Goal: Information Seeking & Learning: Learn about a topic

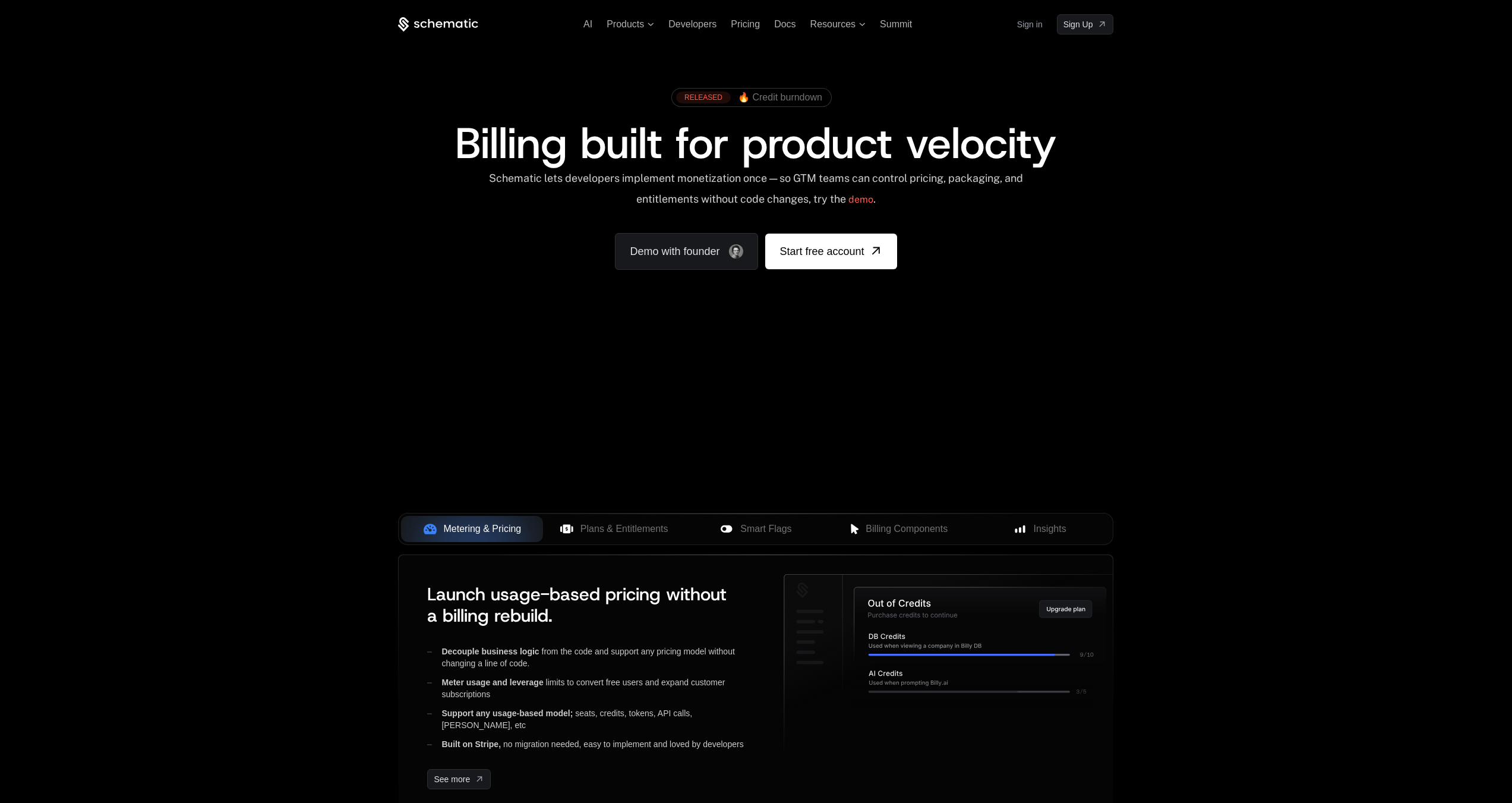
click at [717, 374] on div "Your browser does not support the video tag." at bounding box center [755, 351] width 772 height 501
click at [805, 446] on div "Your browser does not support the video tag." at bounding box center [755, 351] width 772 height 501
click at [619, 24] on span "Products" at bounding box center [625, 24] width 37 height 11
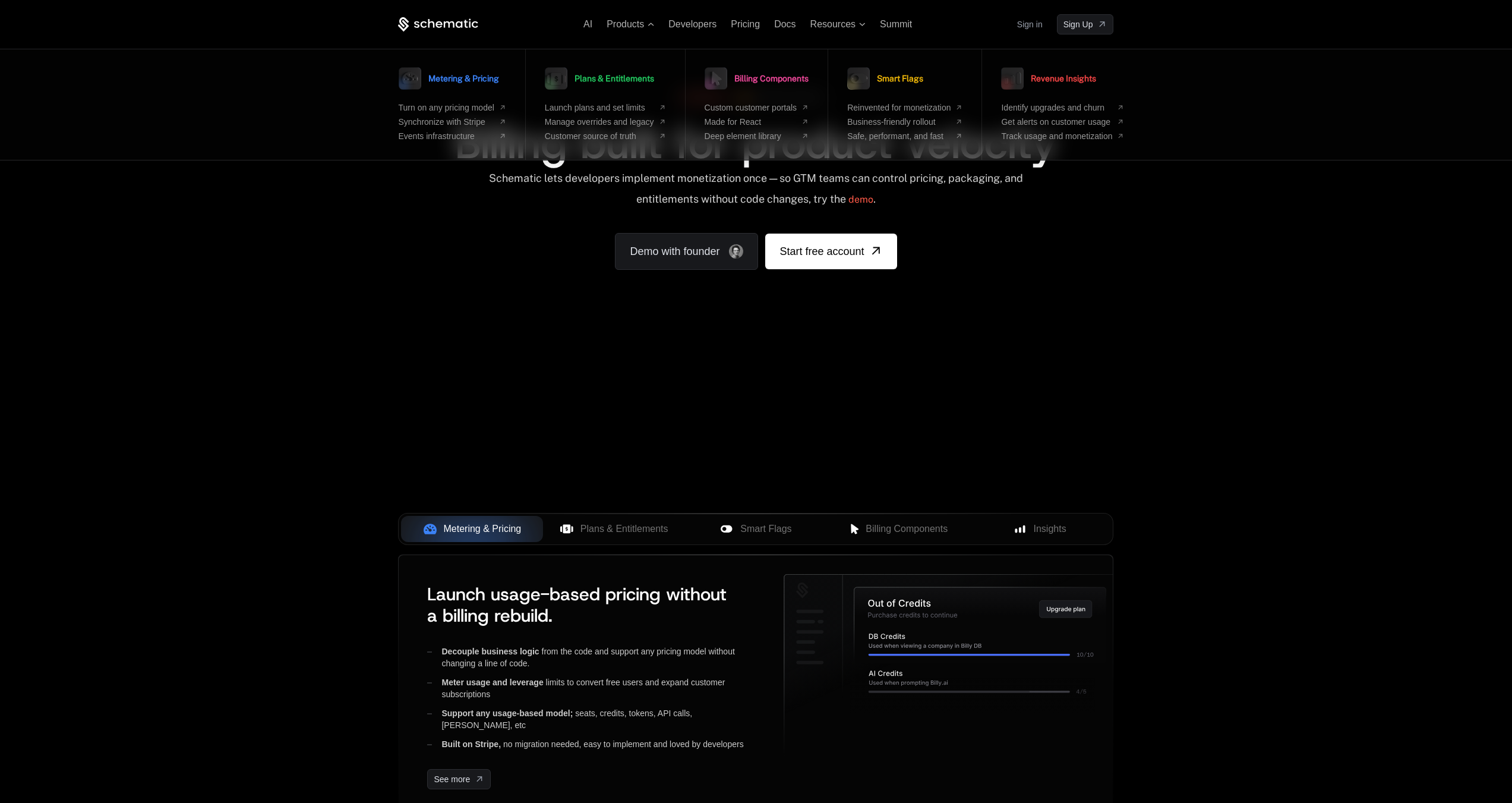
click at [340, 248] on div "AI Products Metering & Pricing Turn on any pricing model Synchronize with Strip…" at bounding box center [756, 177] width 1512 height 356
click at [417, 222] on div "RELEASED 🔥 Credit burndown Billing built for product velocity Schematic lets de…" at bounding box center [756, 176] width 715 height 188
click at [439, 32] on div "AI Products Metering & Pricing Turn on any pricing model Synchronize with Strip…" at bounding box center [756, 25] width 715 height 20
click at [709, 29] on div "Developers" at bounding box center [692, 24] width 48 height 11
click at [703, 25] on span "Developers" at bounding box center [692, 24] width 48 height 10
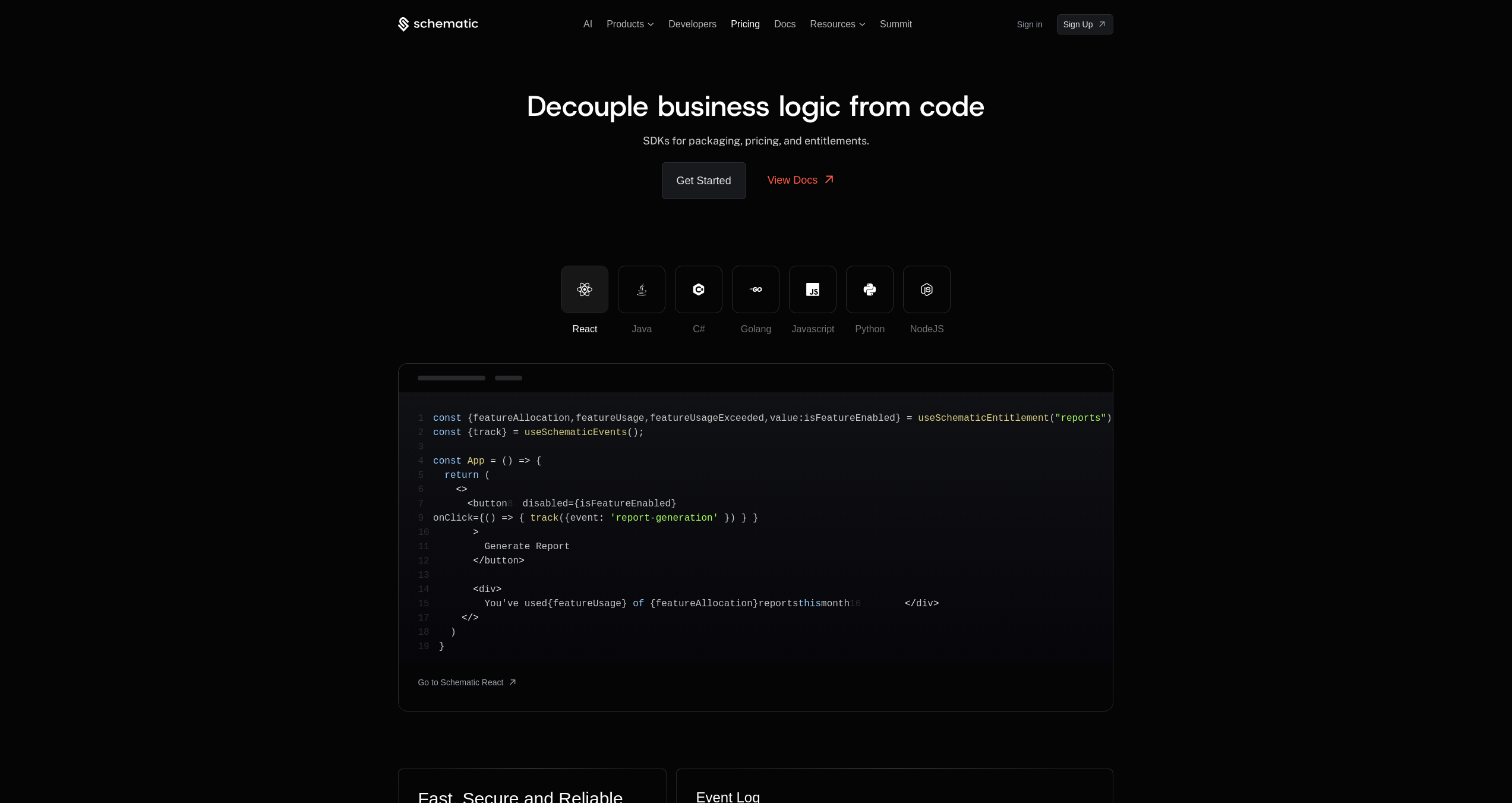
click at [748, 24] on span "Pricing" at bounding box center [745, 24] width 29 height 10
